Goal: Information Seeking & Learning: Find specific page/section

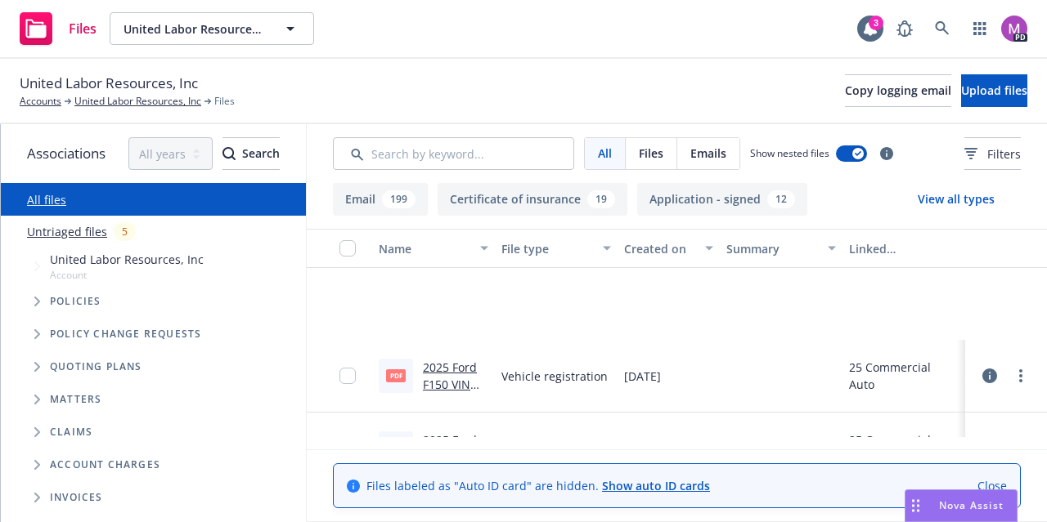
scroll to position [327, 0]
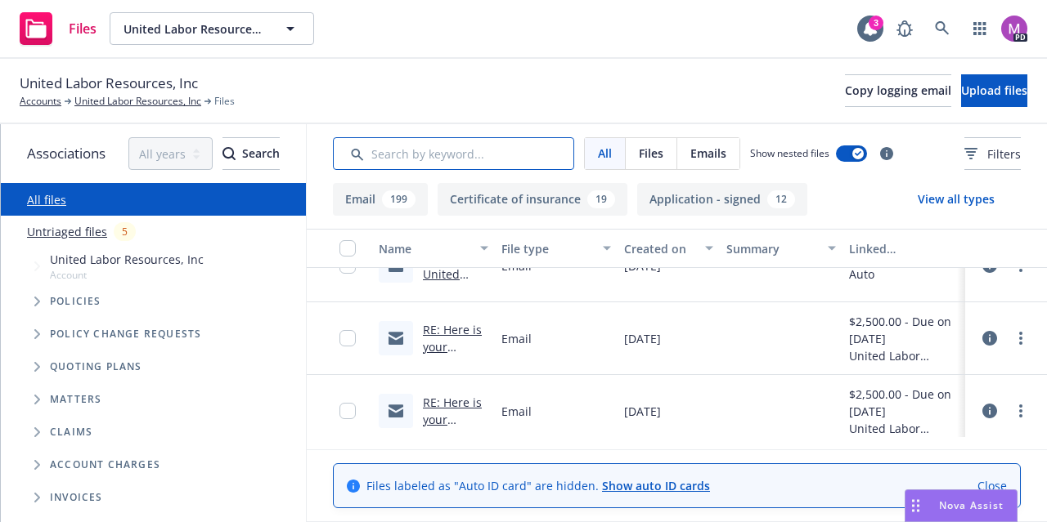
click at [490, 143] on input "Search by keyword..." at bounding box center [453, 153] width 241 height 33
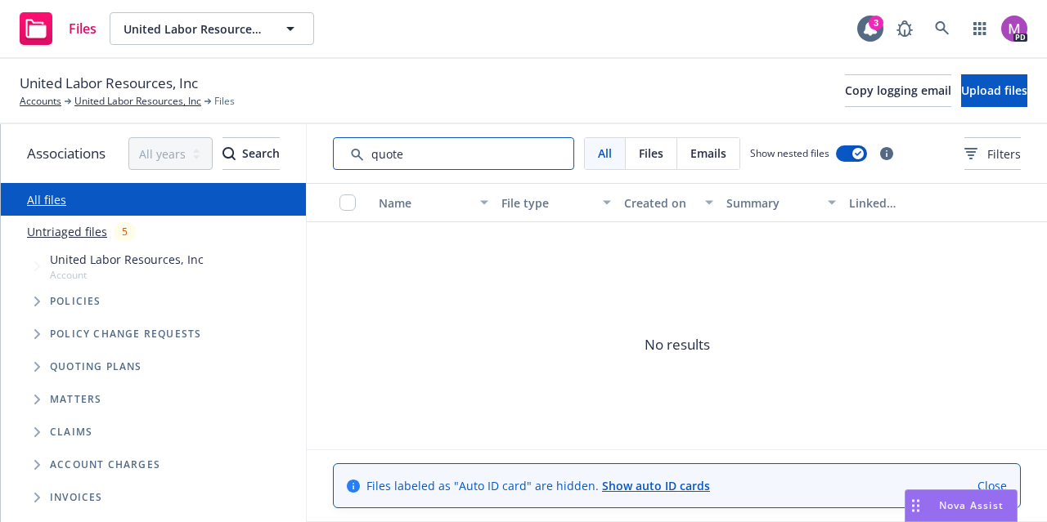
type input "quote"
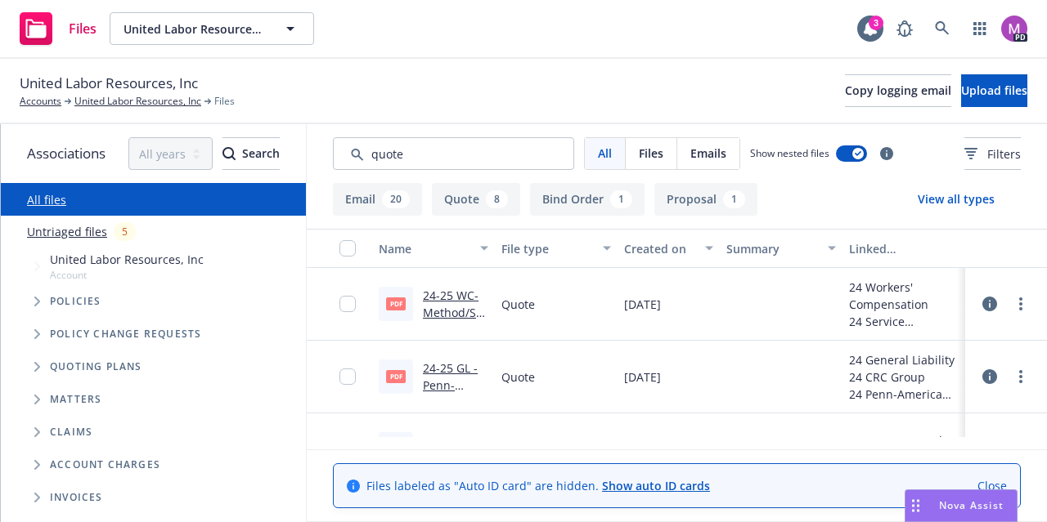
click at [660, 249] on div "Created on" at bounding box center [659, 248] width 71 height 17
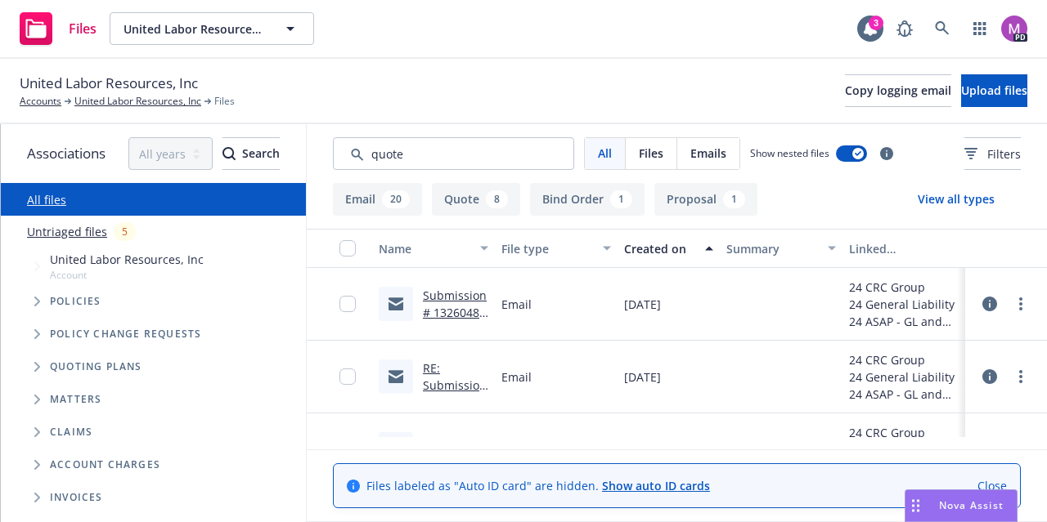
click at [661, 249] on div "Created on" at bounding box center [659, 248] width 71 height 17
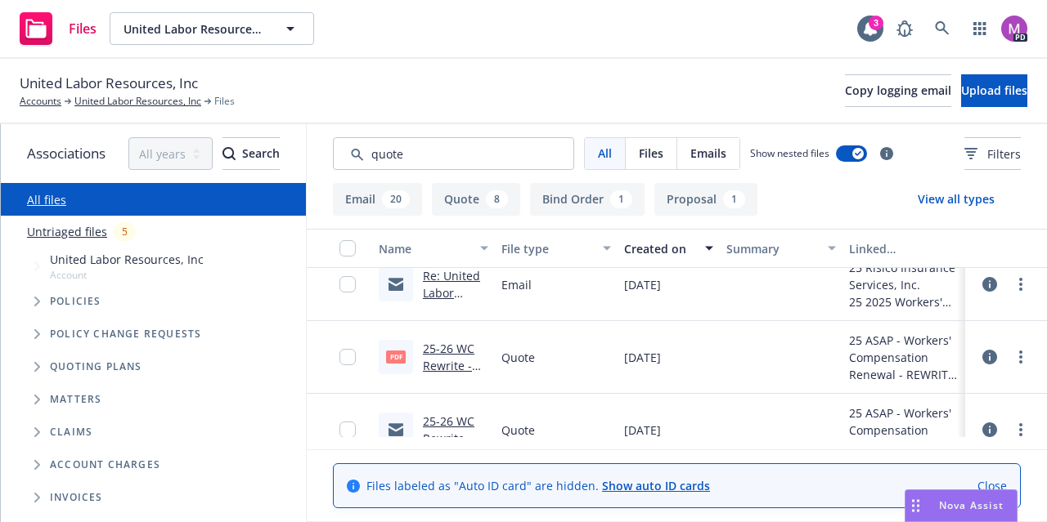
scroll to position [245, 0]
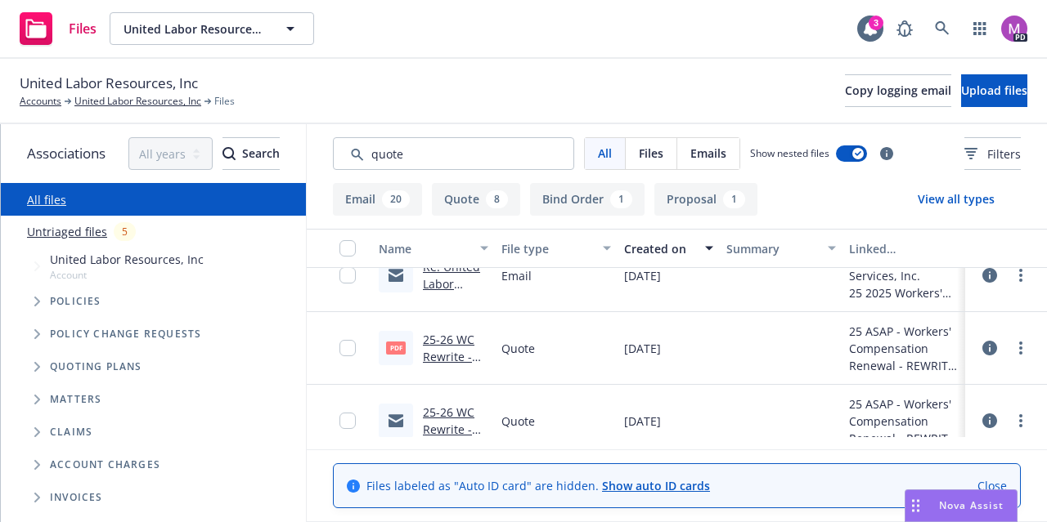
click at [439, 353] on link "25-26 WC Rewrite - Risico / Southern Ins Co $117,023.PDF" at bounding box center [452, 391] width 59 height 119
